Goal: Find specific page/section

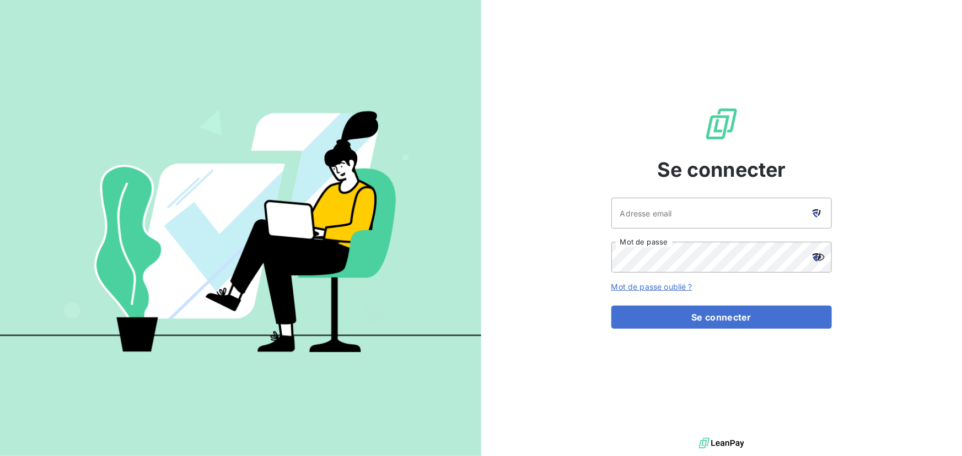
click at [818, 214] on icon at bounding box center [819, 212] width 3 height 6
type input "[EMAIL_ADDRESS][DOMAIN_NAME]"
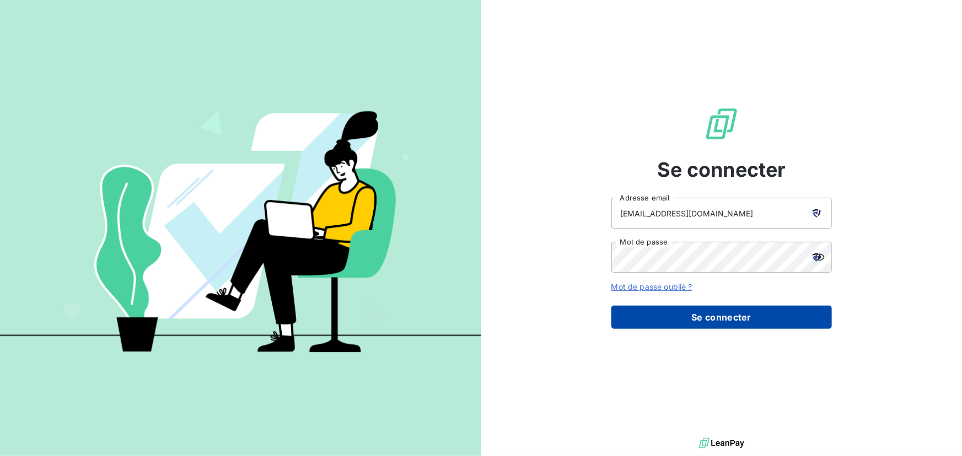
click at [718, 316] on button "Se connecter" at bounding box center [721, 317] width 221 height 23
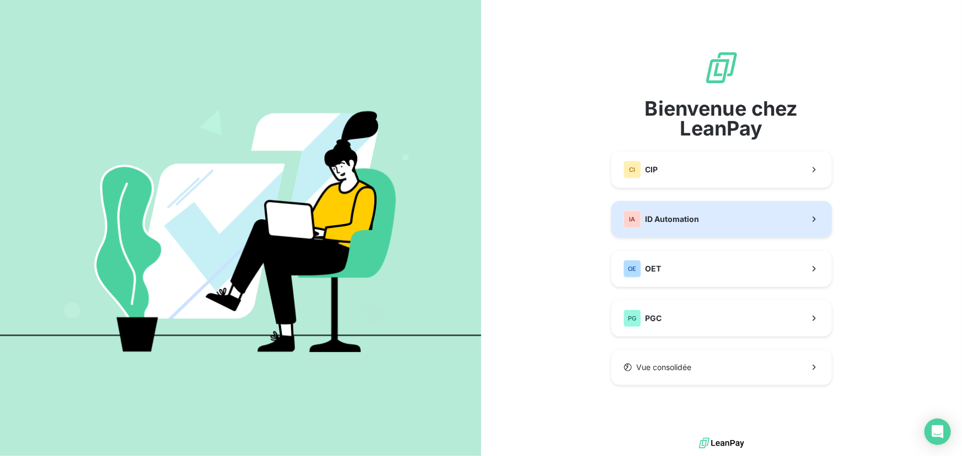
click at [701, 217] on button "IA ID Automation" at bounding box center [721, 219] width 221 height 36
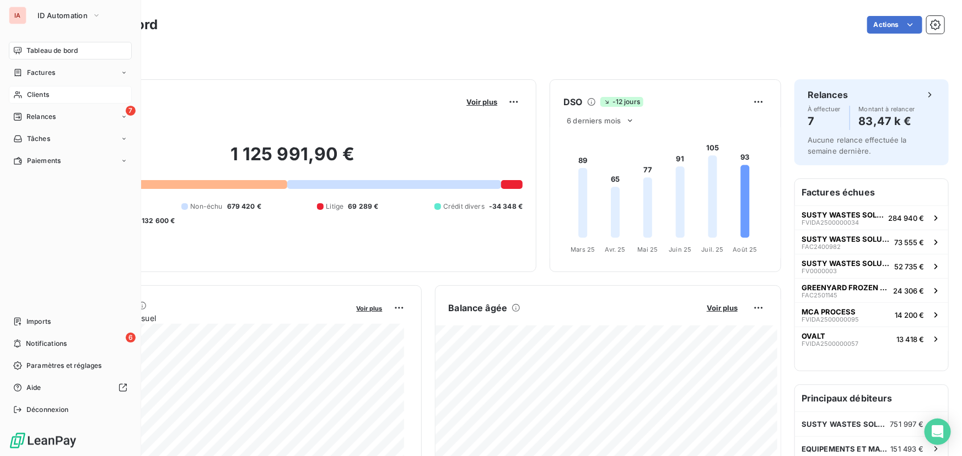
click at [28, 93] on span "Clients" at bounding box center [38, 95] width 22 height 10
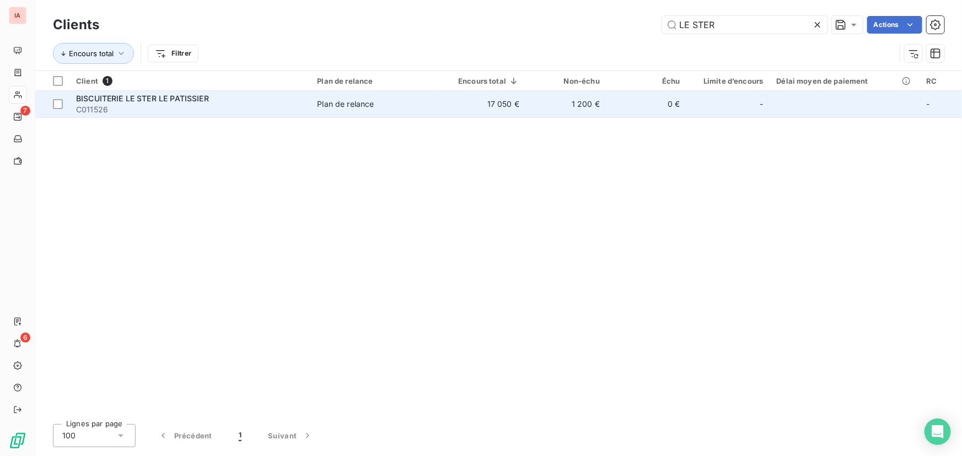
type input "LE STER"
click at [196, 95] on span "BISCUITERIE LE STER LE PATISSIER" at bounding box center [142, 98] width 133 height 9
